Goal: Task Accomplishment & Management: Complete application form

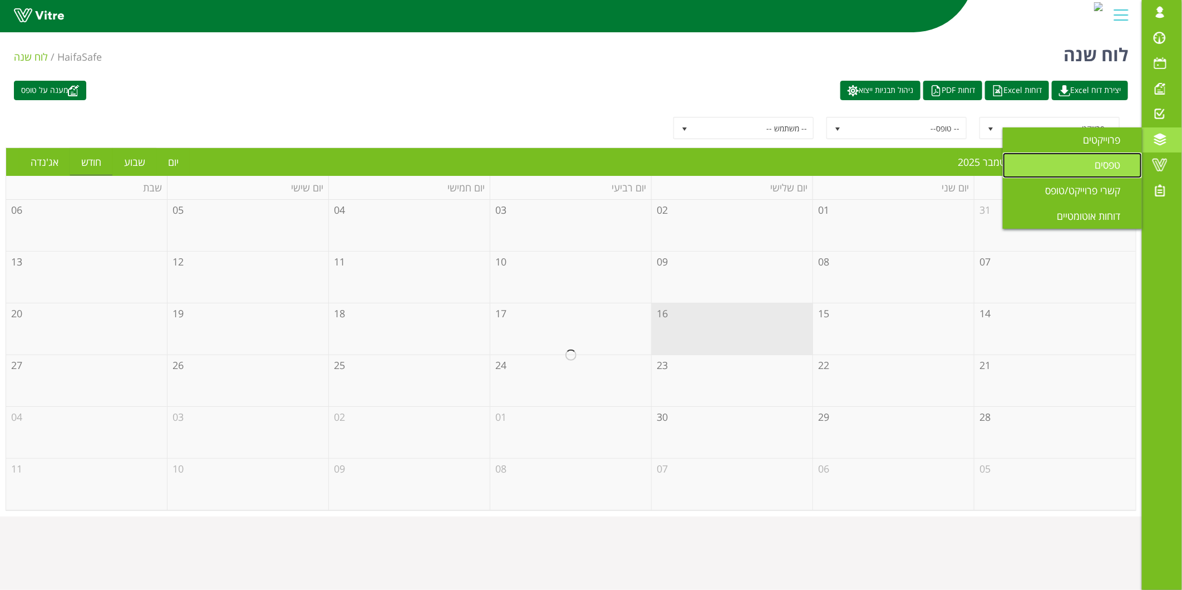
click at [1072, 162] on link "טפסים" at bounding box center [1072, 165] width 139 height 26
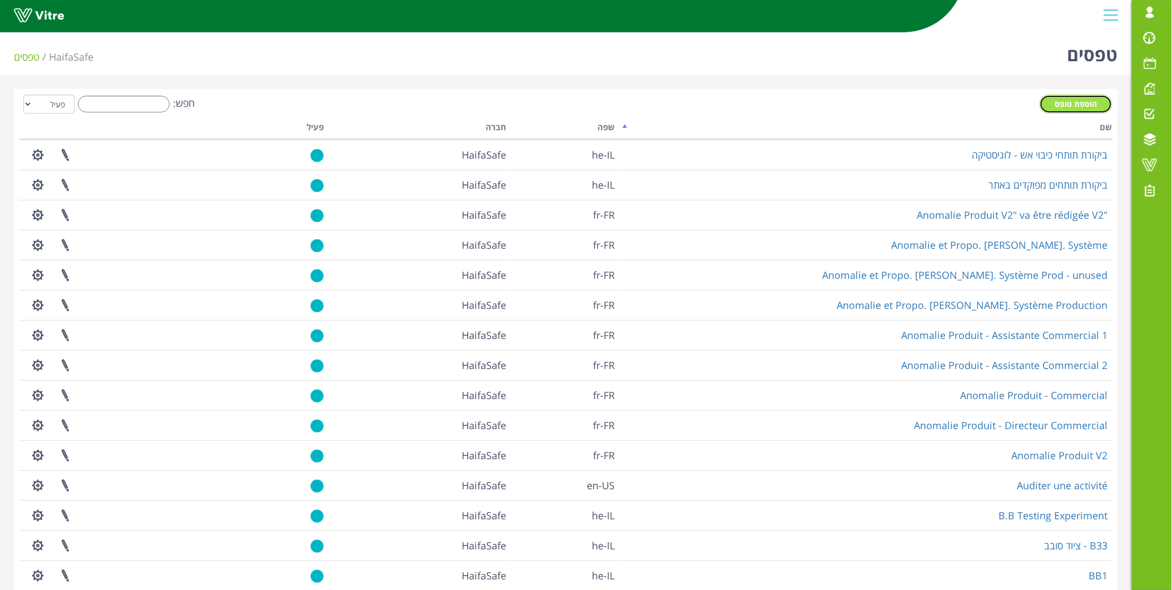
click at [1083, 102] on span "הוספת טופס" at bounding box center [1077, 103] width 42 height 11
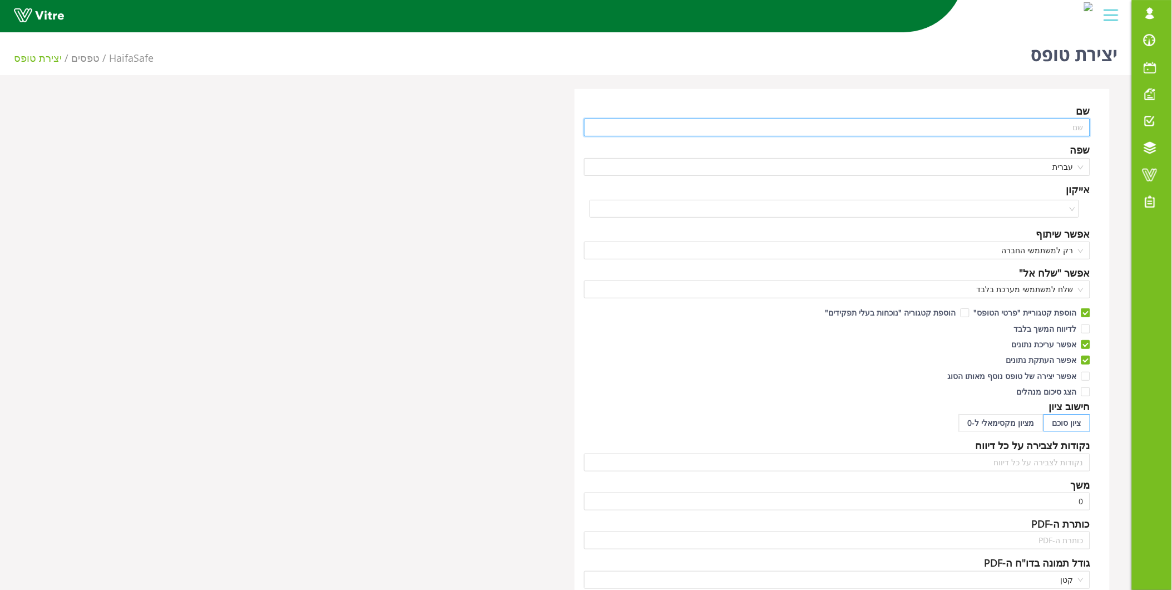
click at [1038, 124] on input "text" at bounding box center [837, 128] width 507 height 18
